Goal: Task Accomplishment & Management: Manage account settings

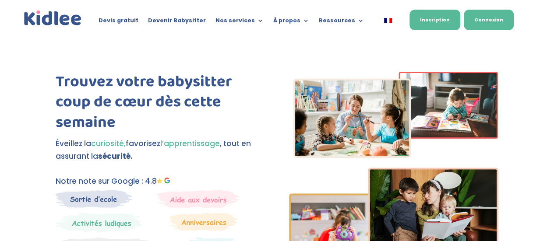
click at [473, 24] on link "Connexion" at bounding box center [489, 20] width 50 height 21
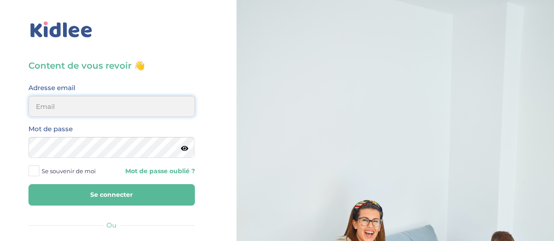
type input "[PERSON_NAME][EMAIL_ADDRESS][DOMAIN_NAME]"
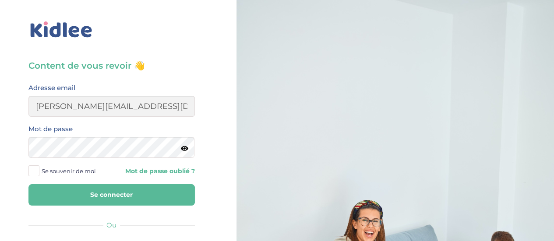
click at [142, 188] on button "Se connecter" at bounding box center [111, 194] width 166 height 21
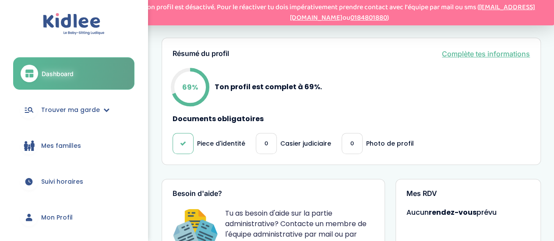
scroll to position [359, 0]
